Goal: Task Accomplishment & Management: Use online tool/utility

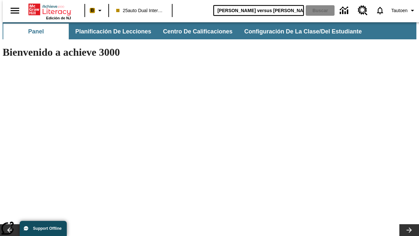
type input "[PERSON_NAME] versus [PERSON_NAME]"
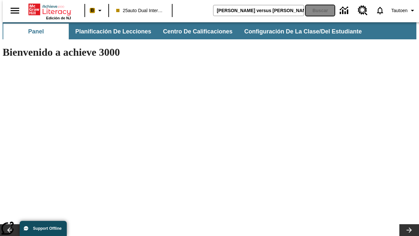
click at [316, 10] on button "Buscar" at bounding box center [320, 10] width 29 height 10
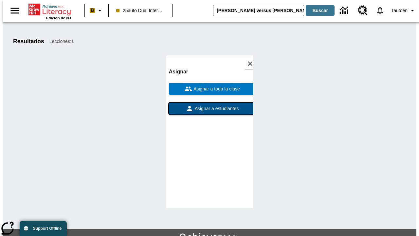
click at [210, 105] on span "Asignar a estudiantes" at bounding box center [217, 108] width 46 height 7
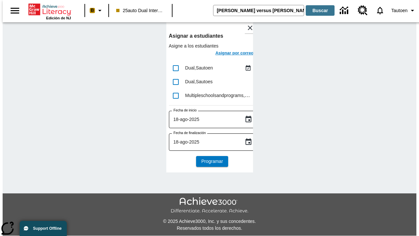
click at [176, 68] on input "lesson details" at bounding box center [176, 68] width 14 height 14
checkbox input "true"
click at [229, 54] on h6 "Asignar por correo" at bounding box center [234, 53] width 38 height 8
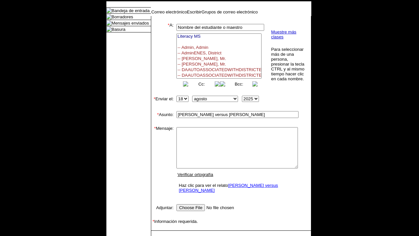
select select
